Goal: Task Accomplishment & Management: Complete application form

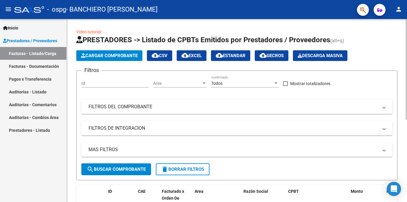
click at [105, 56] on span "Cargar Comprobante" at bounding box center [109, 55] width 57 height 5
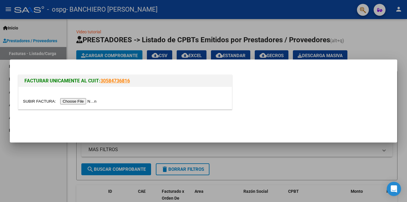
click at [85, 102] on input "file" at bounding box center [60, 101] width 75 height 6
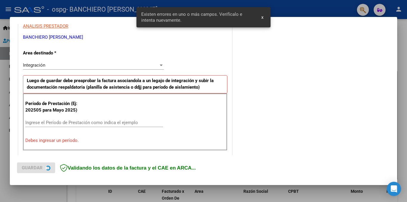
scroll to position [131, 0]
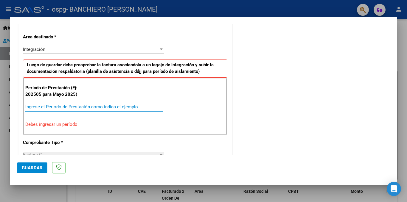
click at [40, 108] on input "Ingrese el Período de Prestación como indica el ejemplo" at bounding box center [94, 106] width 138 height 5
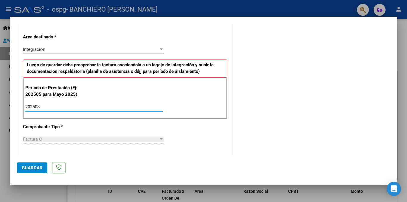
type input "202508"
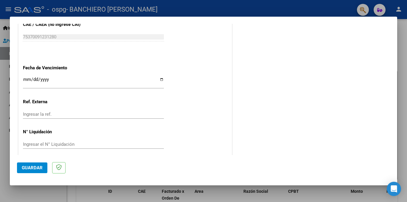
scroll to position [393, 0]
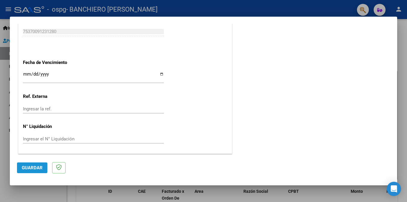
click at [33, 167] on span "Guardar" at bounding box center [32, 167] width 21 height 5
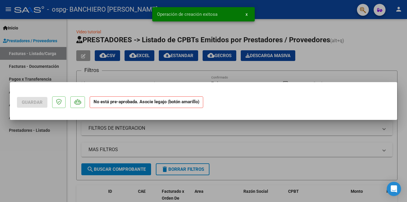
scroll to position [0, 0]
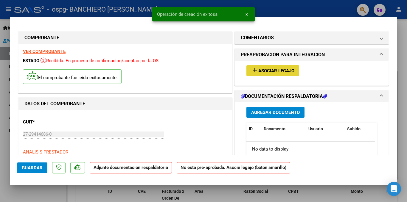
click at [288, 72] on span "Asociar Legajo" at bounding box center [276, 70] width 36 height 5
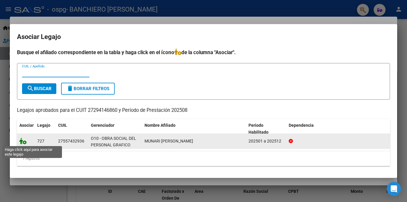
click at [24, 142] on icon at bounding box center [22, 141] width 7 height 7
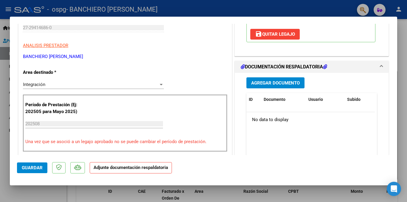
scroll to position [136, 0]
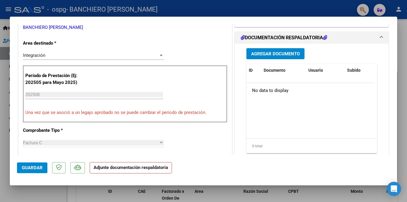
click at [287, 57] on span "Agregar Documento" at bounding box center [275, 53] width 49 height 5
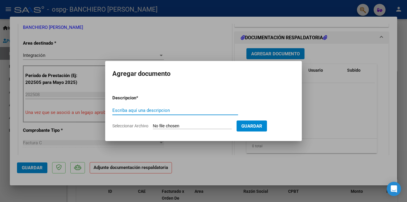
click at [146, 109] on input "Escriba aquí una descripcion" at bounding box center [175, 110] width 126 height 5
type input "AISTENCIA"
click at [138, 126] on span "Seleccionar Archivo" at bounding box center [130, 126] width 36 height 5
click at [153, 126] on input "Seleccionar Archivo" at bounding box center [192, 127] width 79 height 6
type input "C:\fakepath\16- [GEOGRAPHIC_DATA] AGOSTO.pdf"
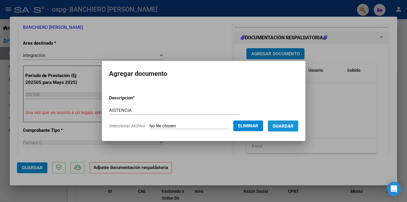
click at [290, 126] on span "Guardar" at bounding box center [283, 126] width 21 height 5
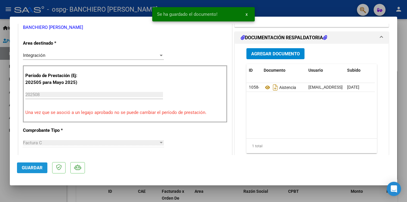
click at [27, 169] on span "Guardar" at bounding box center [32, 167] width 21 height 5
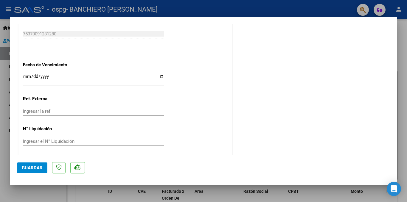
scroll to position [402, 0]
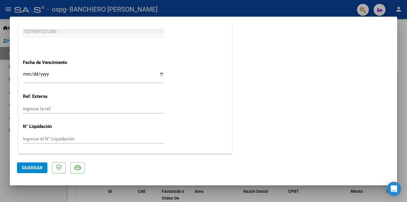
click at [405, 30] on div at bounding box center [203, 101] width 407 height 202
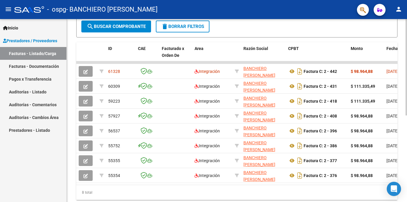
scroll to position [144, 0]
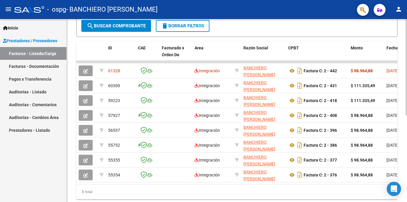
click at [407, 146] on div at bounding box center [406, 145] width 1 height 97
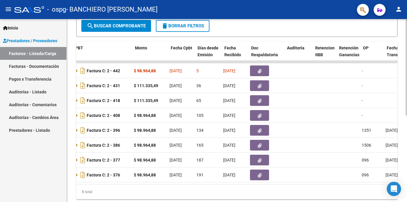
scroll to position [0, 209]
